Goal: Complete application form

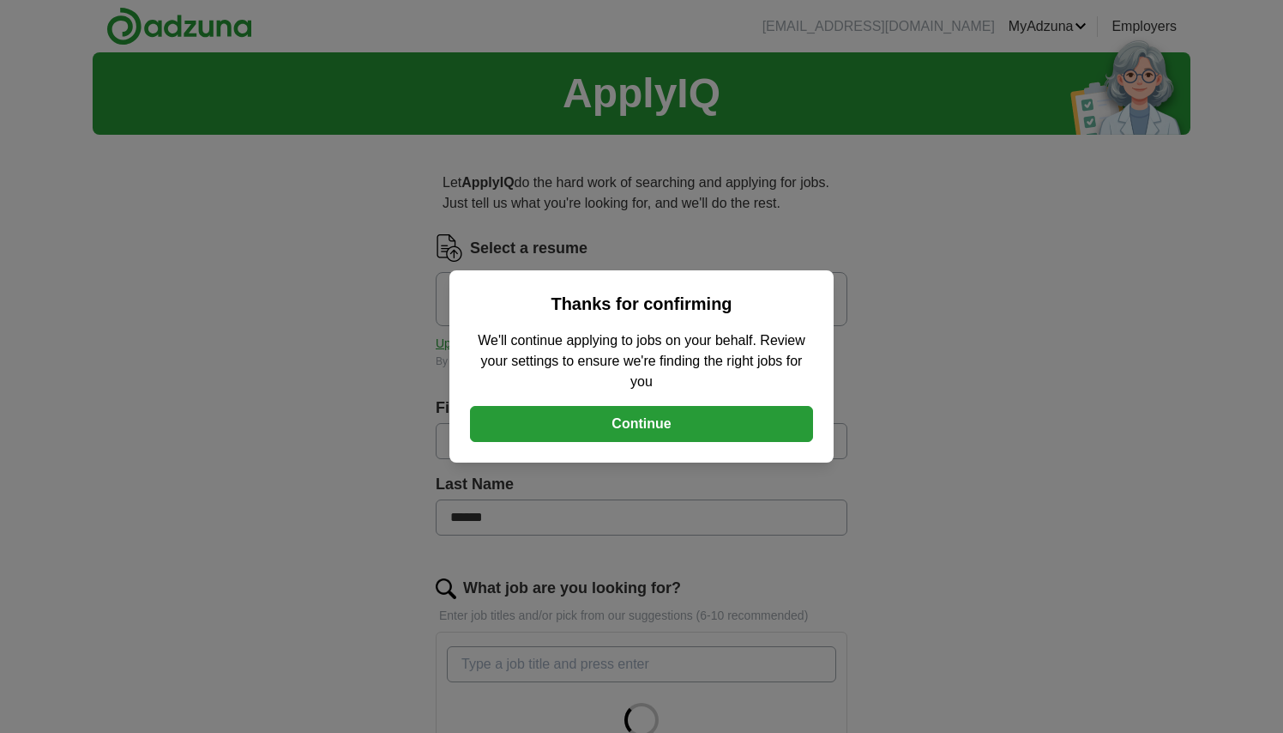
click at [664, 424] on button "Continue" at bounding box center [641, 424] width 343 height 36
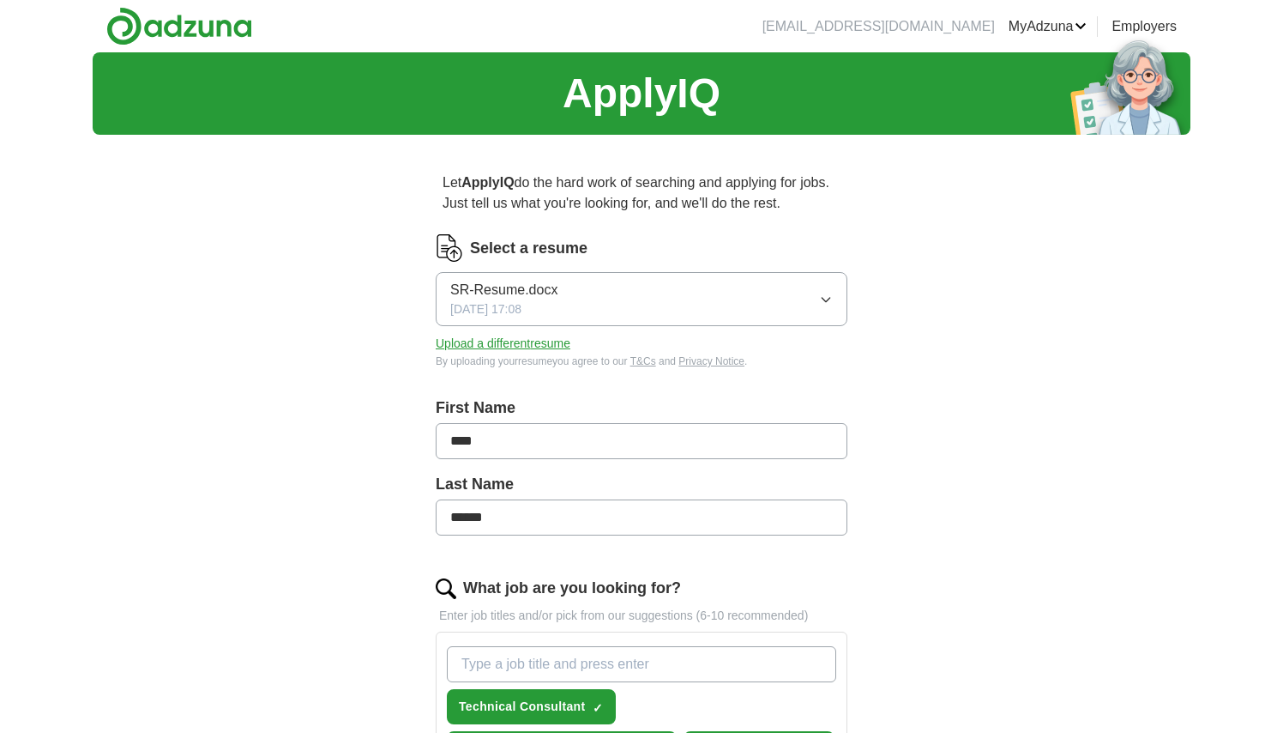
click at [829, 299] on icon "button" at bounding box center [826, 300] width 8 height 4
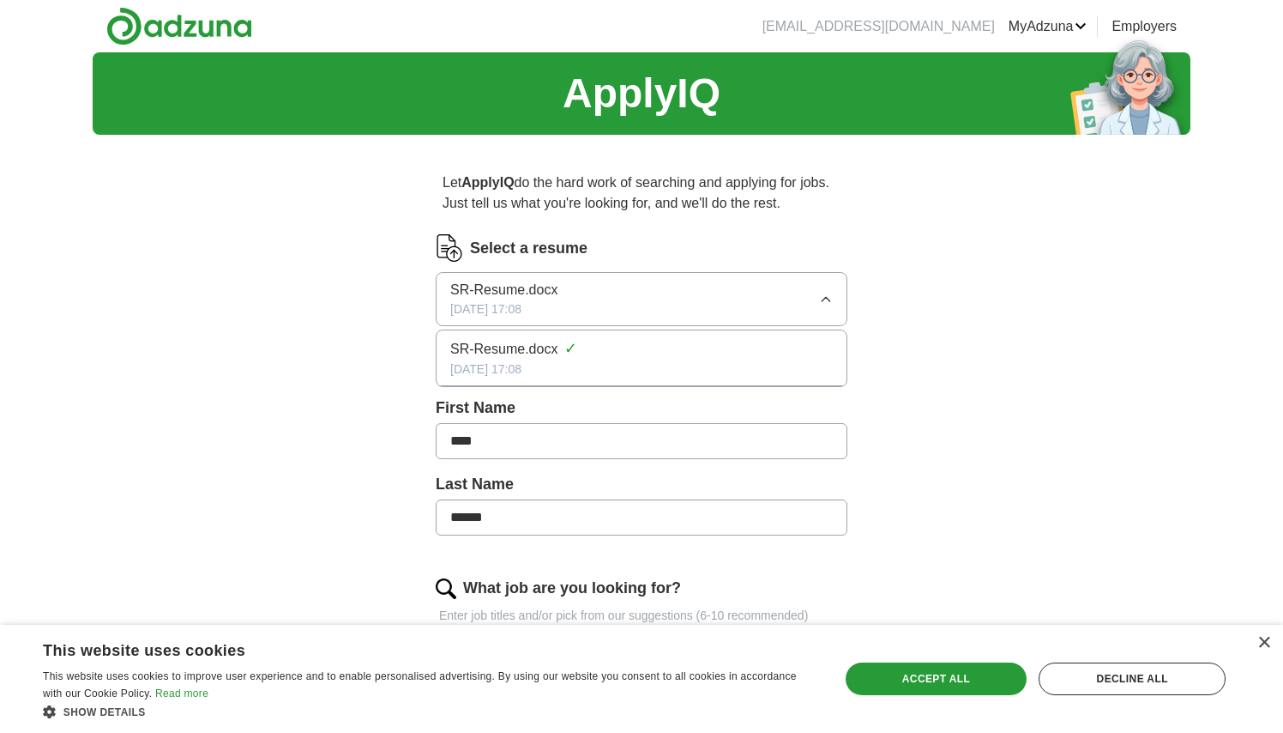
click at [829, 299] on icon "button" at bounding box center [826, 300] width 14 height 14
click at [520, 347] on button "Upload a different resume" at bounding box center [503, 344] width 135 height 18
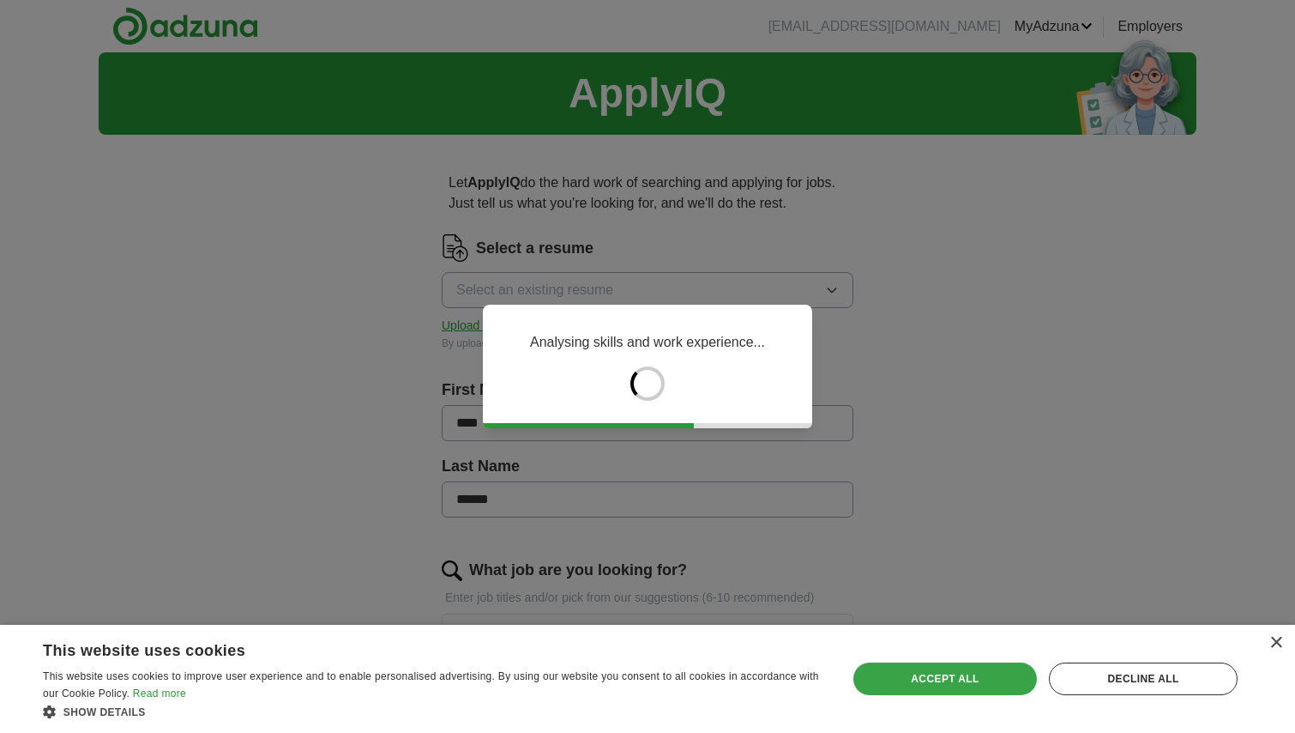
click at [953, 683] on div "Accept all" at bounding box center [946, 678] width 184 height 33
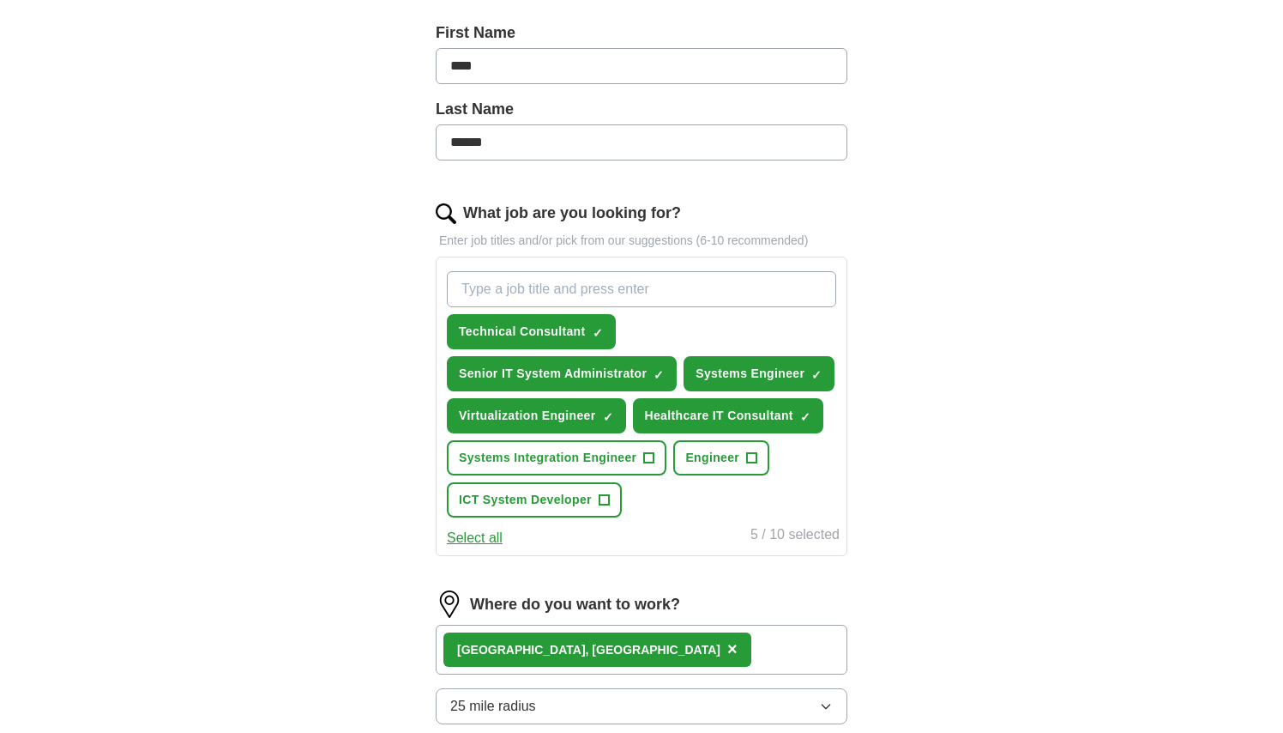
scroll to position [437, 0]
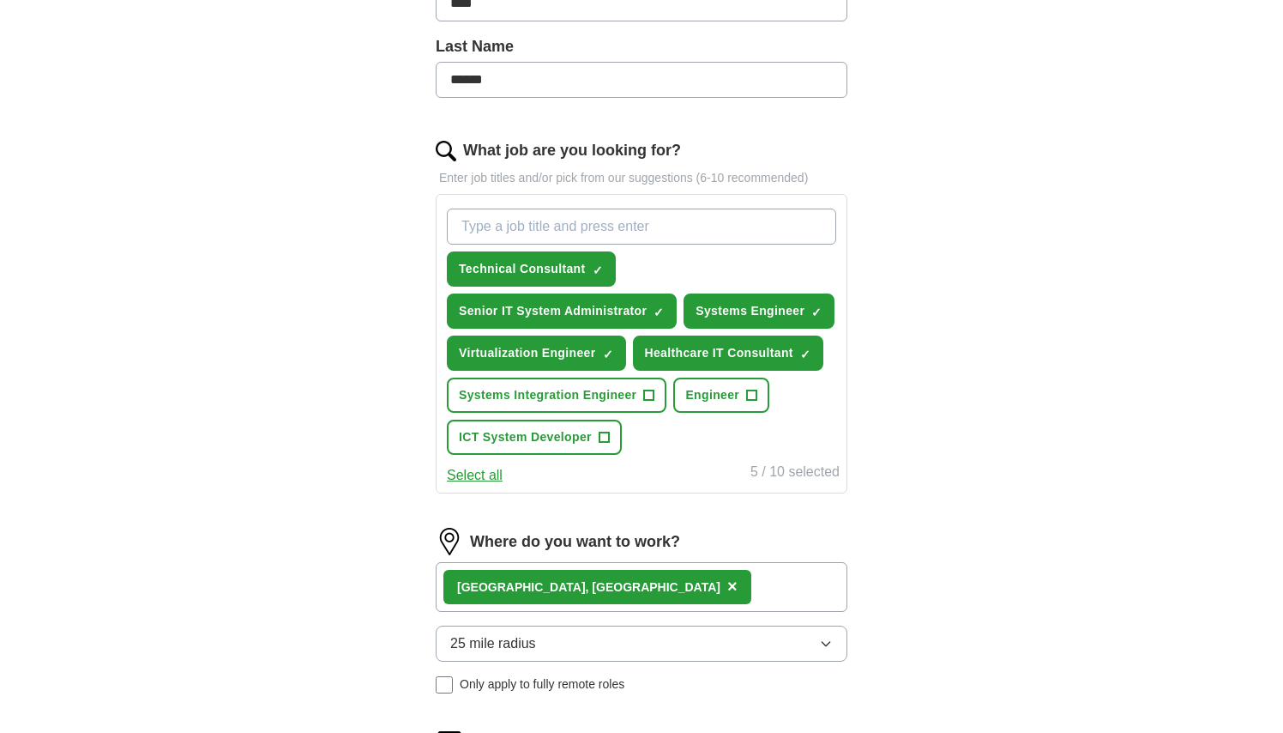
click at [653, 395] on span "+" at bounding box center [649, 396] width 10 height 14
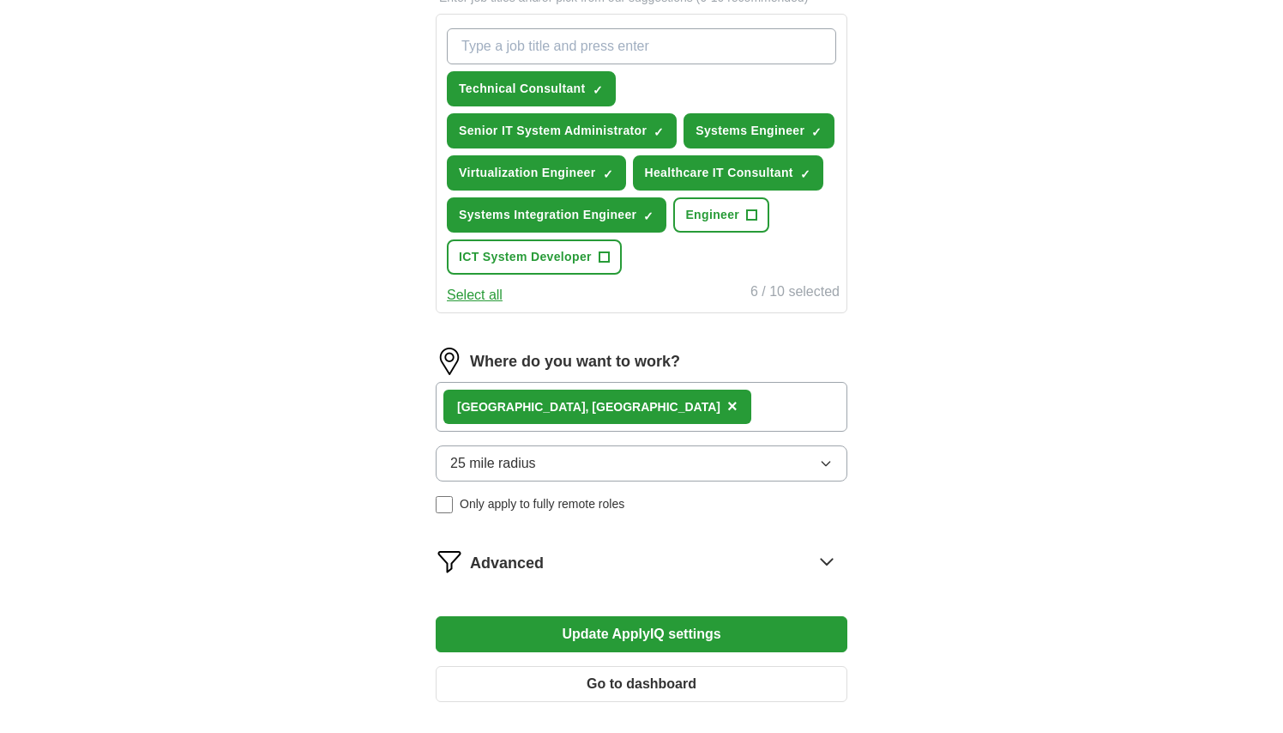
scroll to position [730, 0]
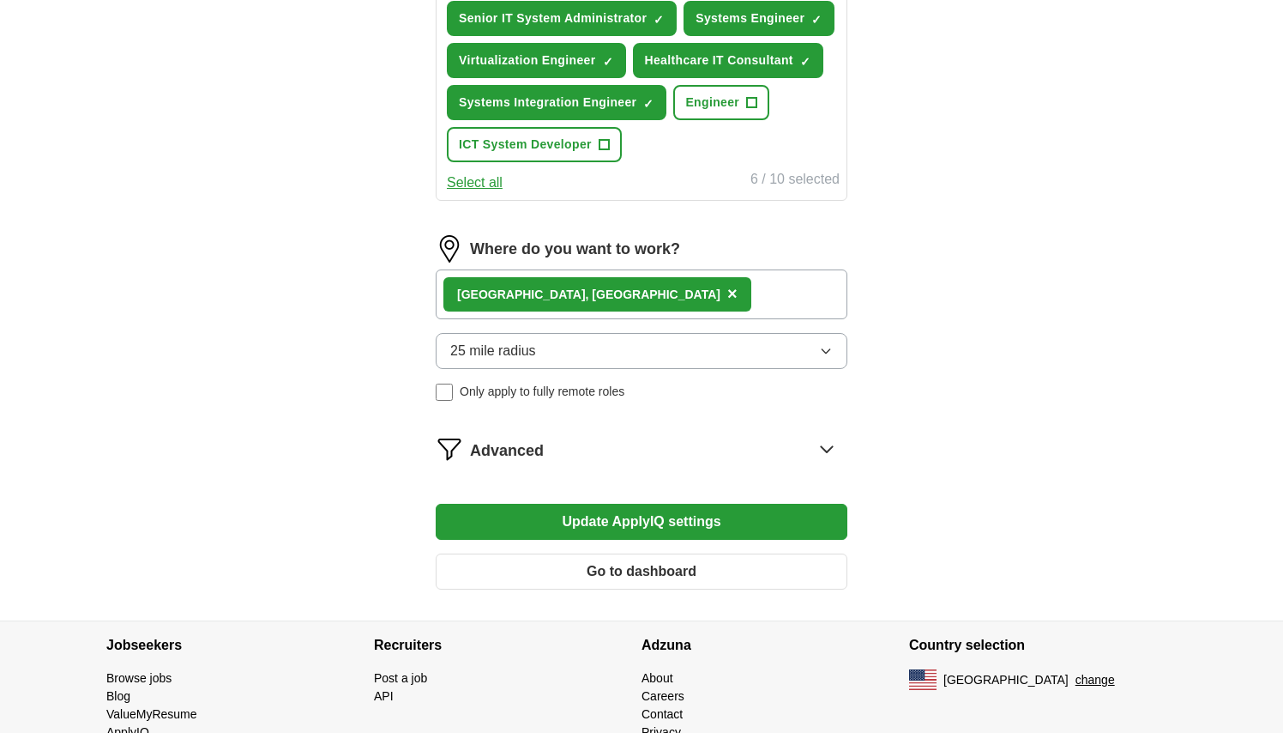
click at [829, 351] on icon "button" at bounding box center [826, 351] width 14 height 14
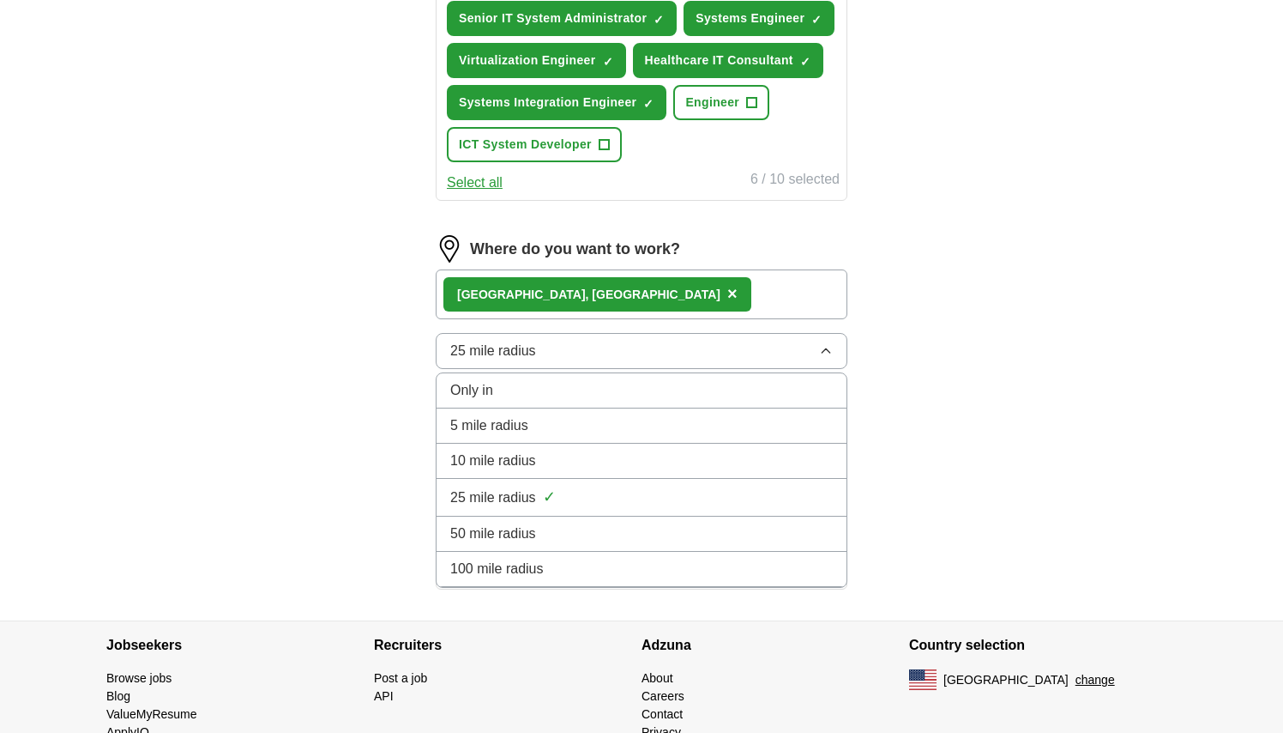
click at [577, 532] on div "50 mile radius" at bounding box center [641, 533] width 383 height 21
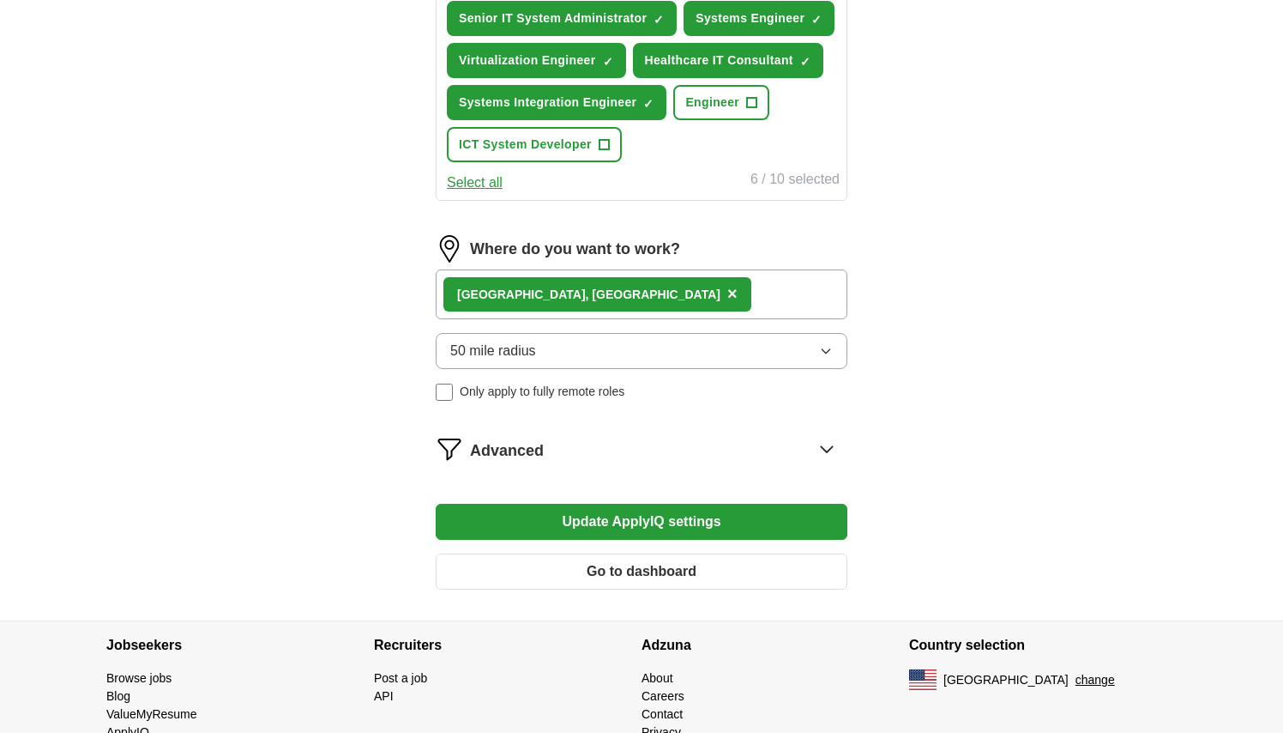
click at [829, 448] on icon at bounding box center [826, 448] width 27 height 27
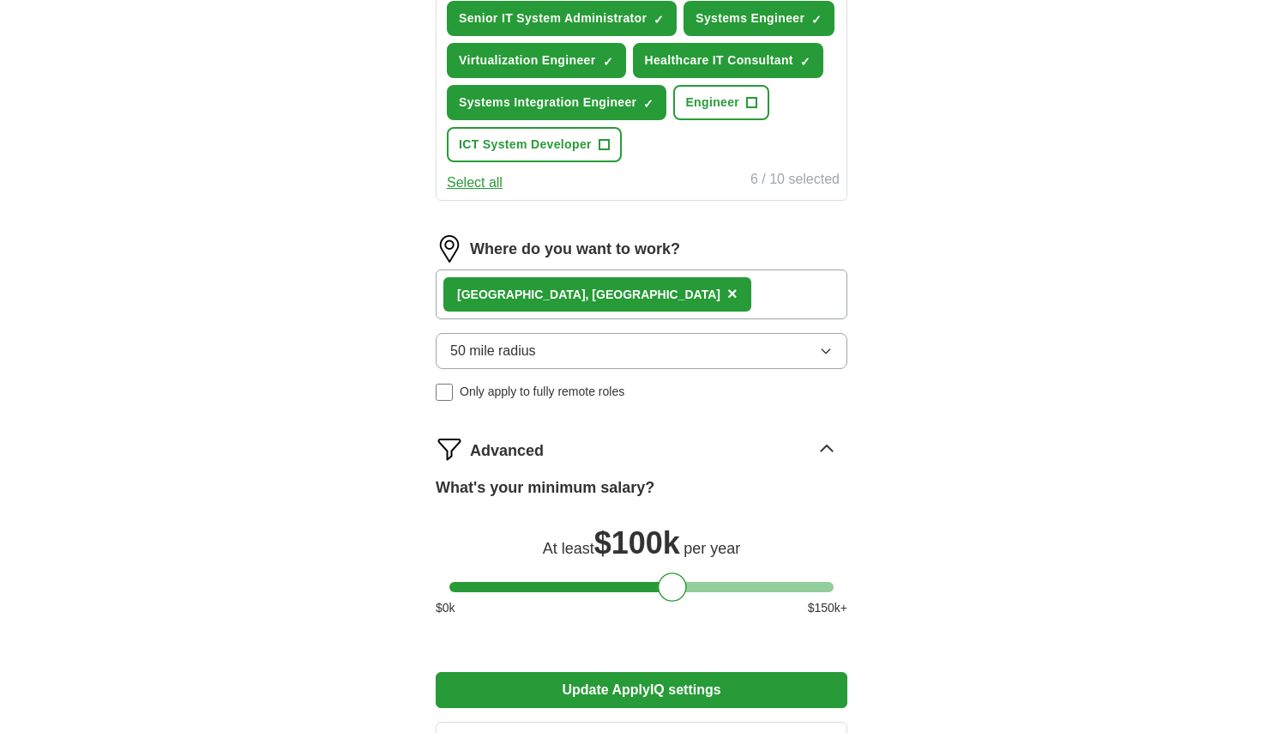
click at [688, 299] on div "Norfolk, VA ×" at bounding box center [642, 294] width 412 height 50
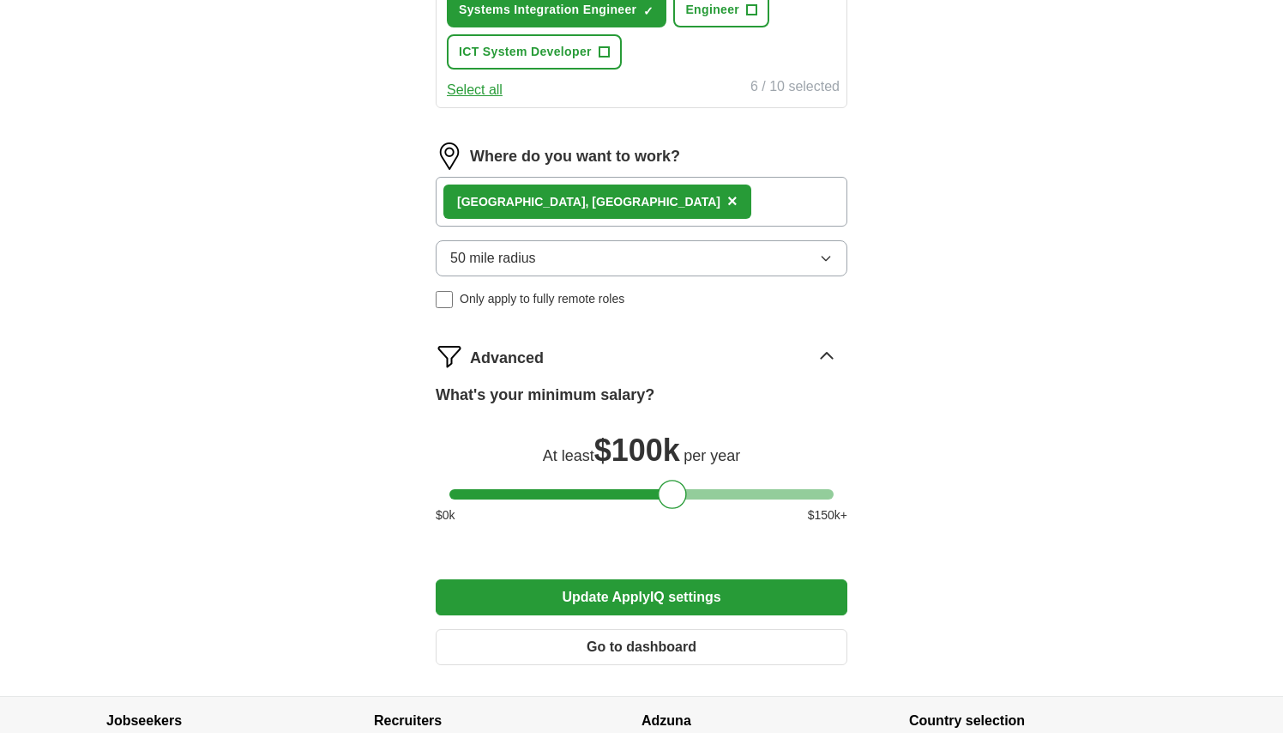
scroll to position [950, 0]
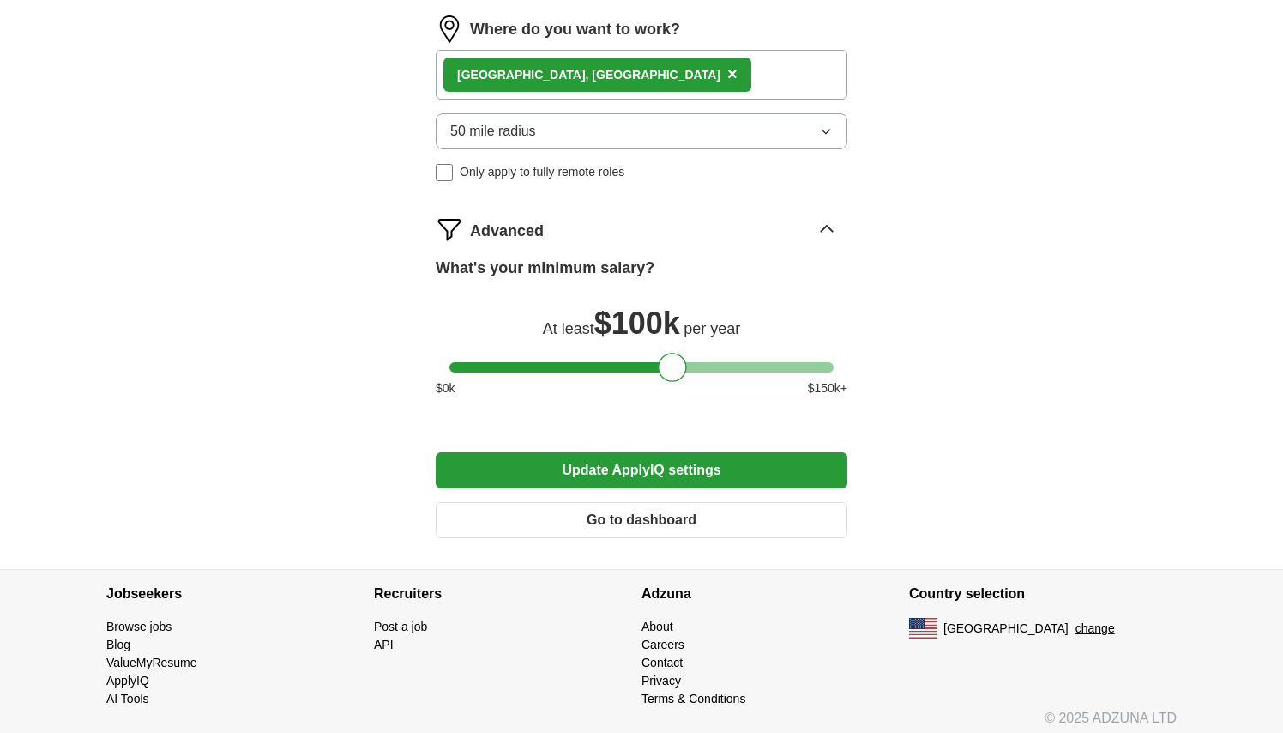
click at [653, 468] on button "Update ApplyIQ settings" at bounding box center [642, 470] width 412 height 36
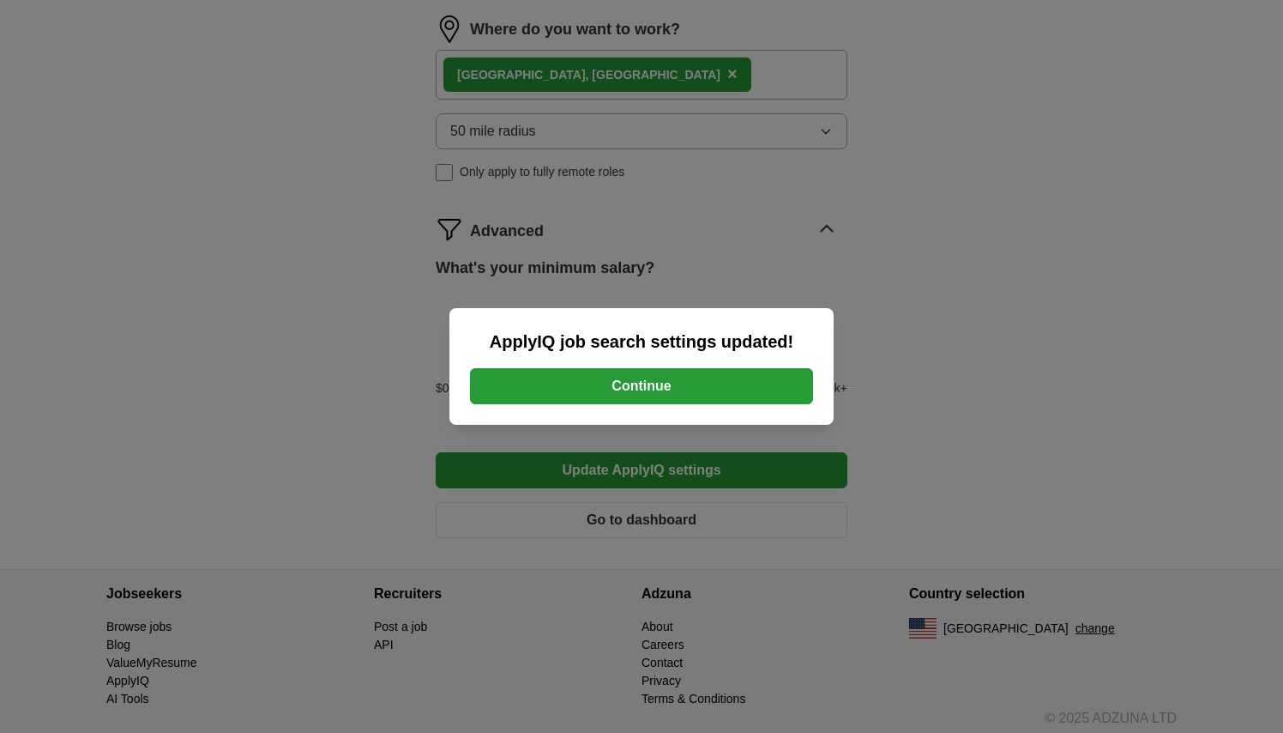
click at [647, 383] on button "Continue" at bounding box center [641, 386] width 343 height 36
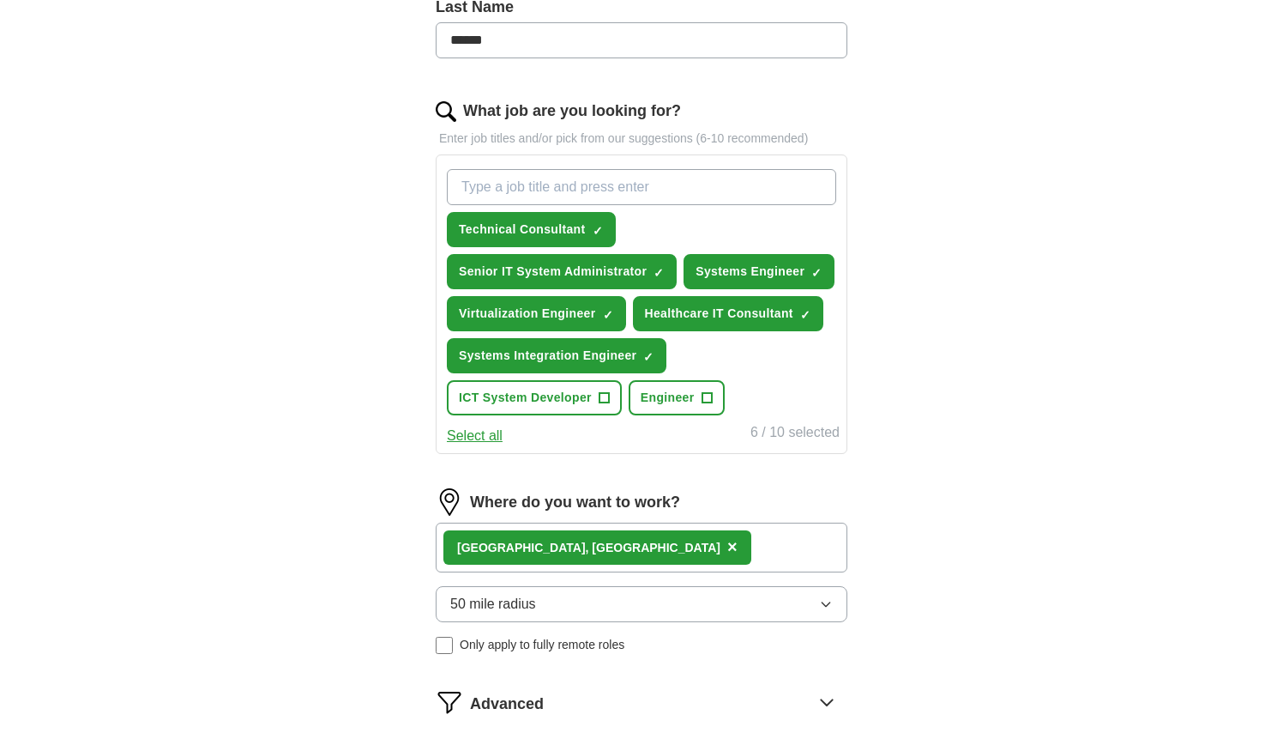
scroll to position [639, 0]
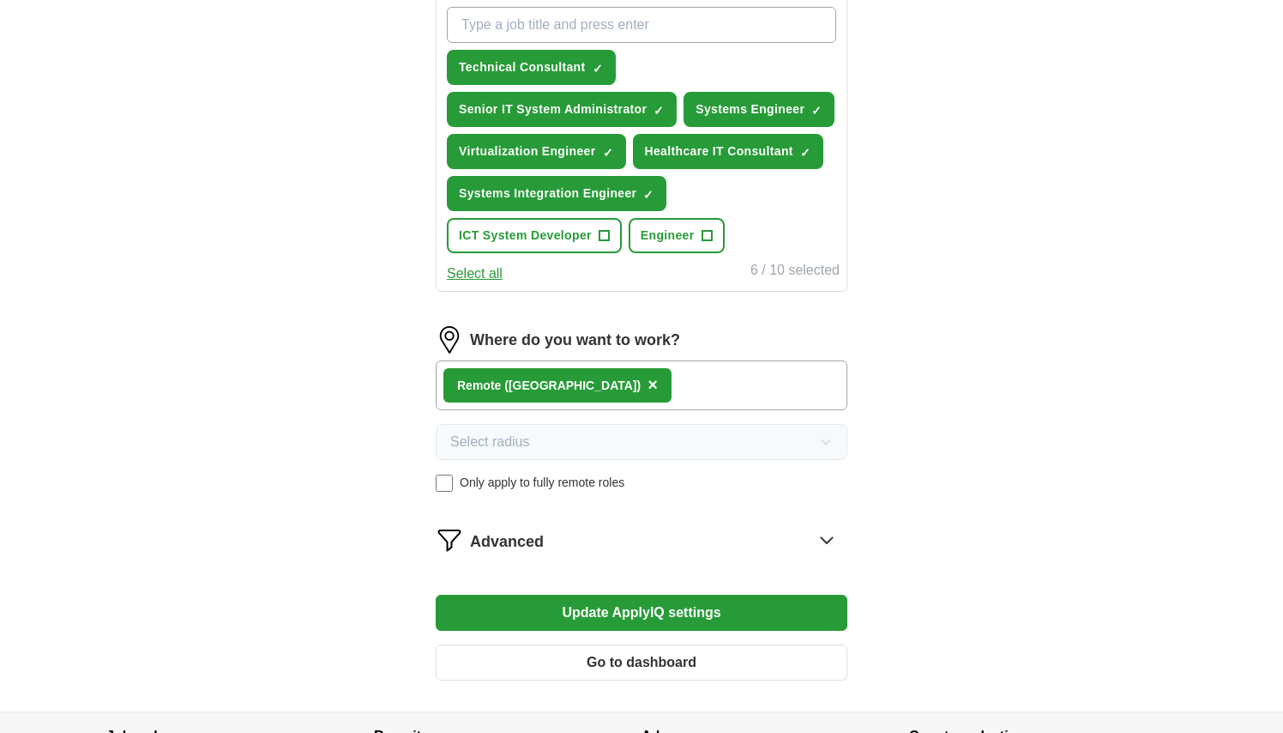
click at [660, 614] on button "Update ApplyIQ settings" at bounding box center [642, 612] width 412 height 36
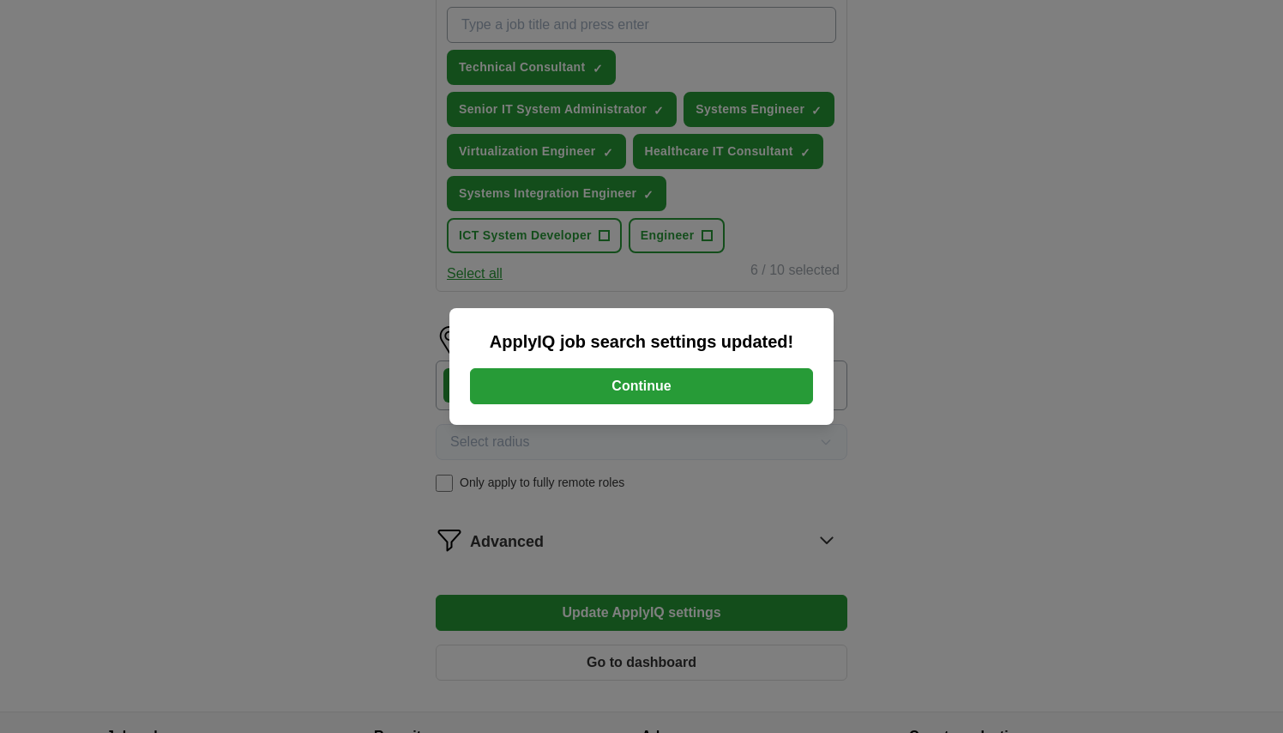
click at [640, 382] on button "Continue" at bounding box center [641, 386] width 343 height 36
